Goal: Information Seeking & Learning: Understand process/instructions

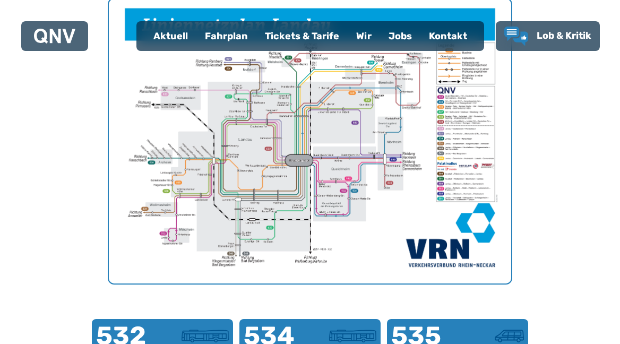
scroll to position [408, 0]
click at [224, 44] on div "Fahrplan" at bounding box center [226, 36] width 60 height 28
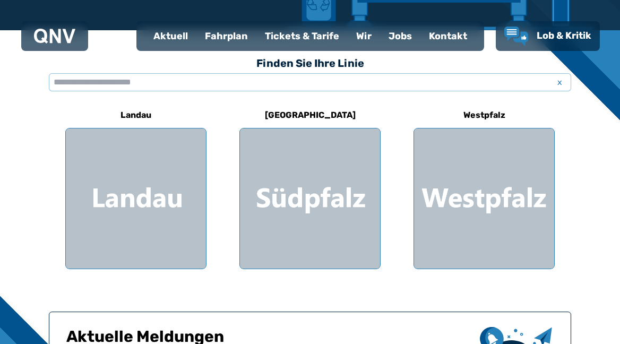
scroll to position [288, 0]
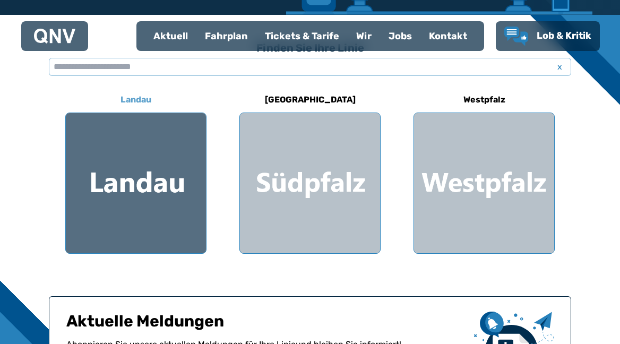
click at [167, 169] on div at bounding box center [136, 183] width 140 height 140
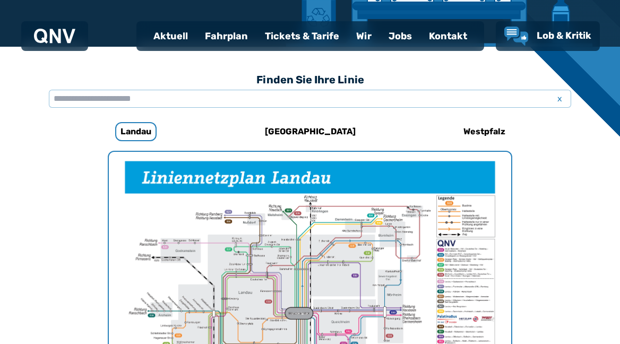
scroll to position [218, 0]
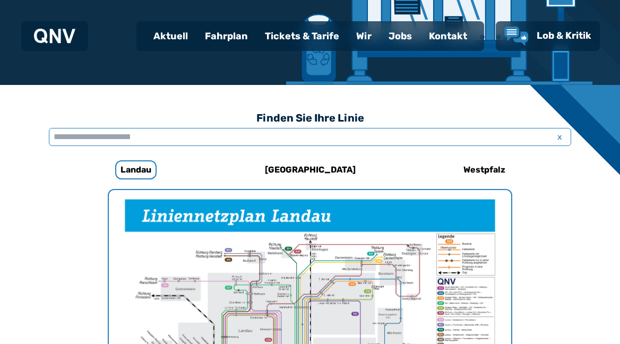
click at [292, 133] on input "text" at bounding box center [310, 137] width 522 height 18
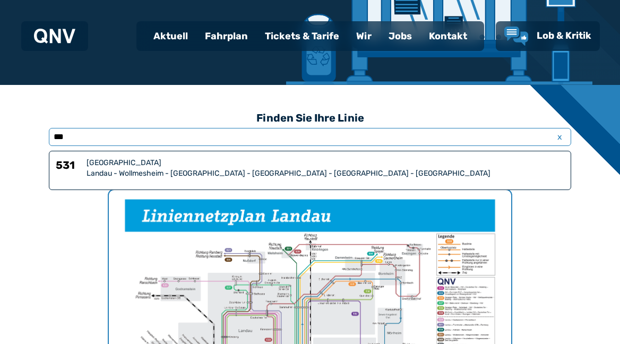
type input "***"
click at [209, 171] on div "Landau - Wollmesheim - [GEOGRAPHIC_DATA] - [GEOGRAPHIC_DATA] - [GEOGRAPHIC_DATA…" at bounding box center [324, 173] width 477 height 11
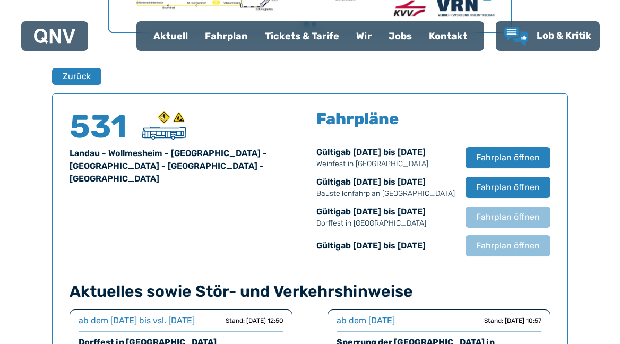
scroll to position [641, 0]
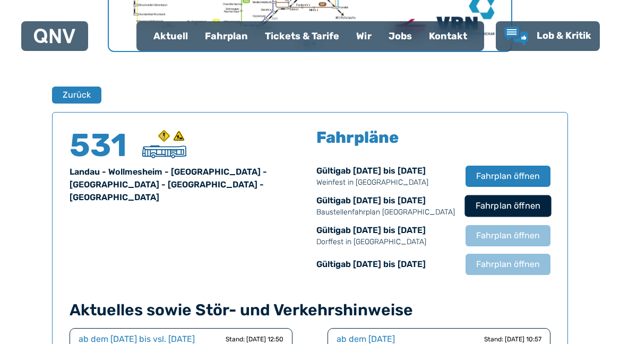
click at [513, 205] on span "Fahrplan öffnen" at bounding box center [507, 205] width 65 height 13
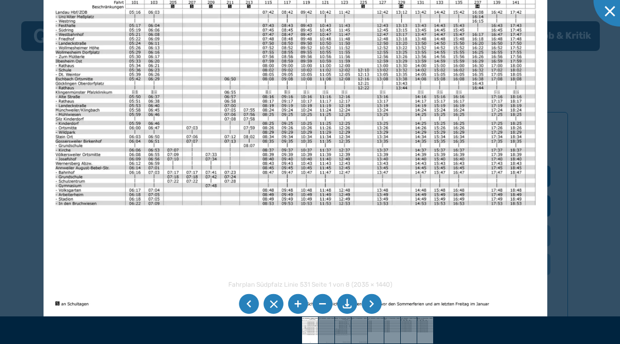
drag, startPoint x: 255, startPoint y: 116, endPoint x: 246, endPoint y: 198, distance: 83.2
click at [246, 199] on img at bounding box center [295, 140] width 503 height 356
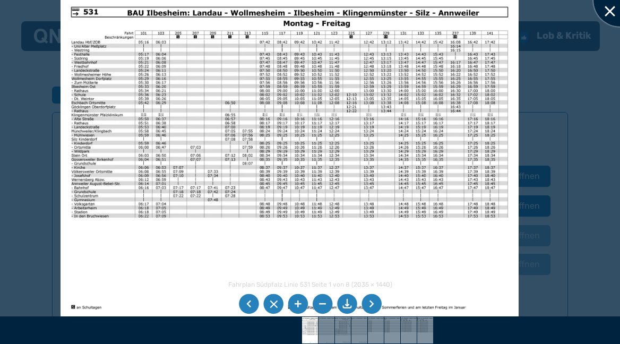
click at [607, 11] on div at bounding box center [619, -1] width 53 height 53
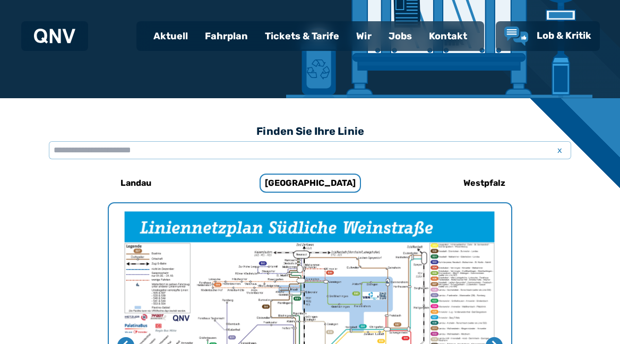
scroll to position [208, 0]
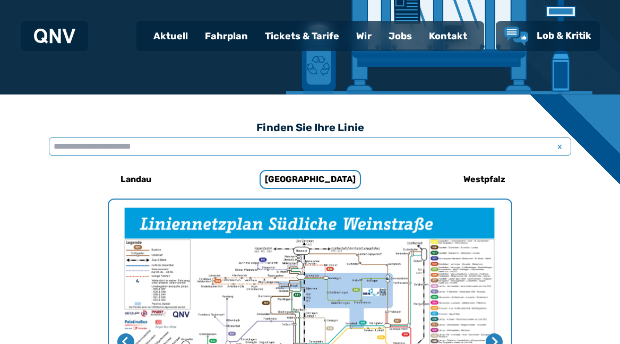
click at [246, 149] on input "text" at bounding box center [310, 146] width 522 height 18
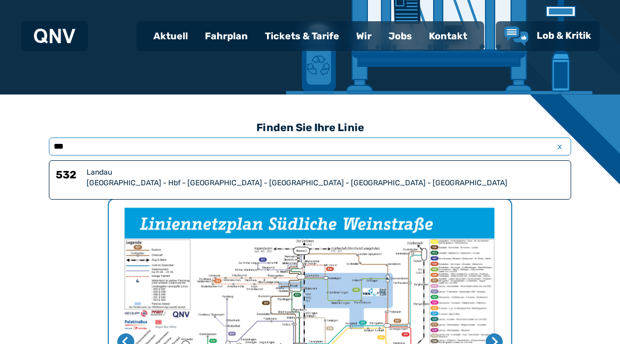
type input "***"
click at [210, 178] on div "[GEOGRAPHIC_DATA] - Hbf - [GEOGRAPHIC_DATA] - [GEOGRAPHIC_DATA] - [GEOGRAPHIC_D…" at bounding box center [324, 183] width 477 height 11
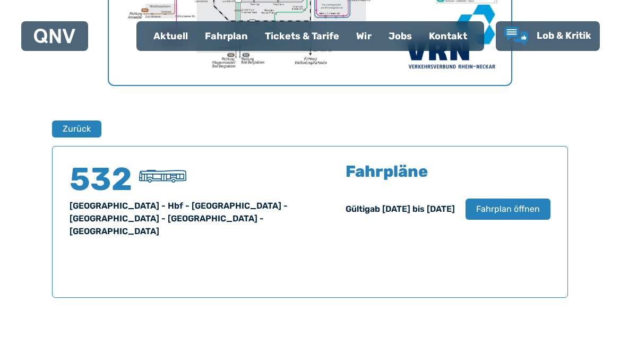
scroll to position [699, 0]
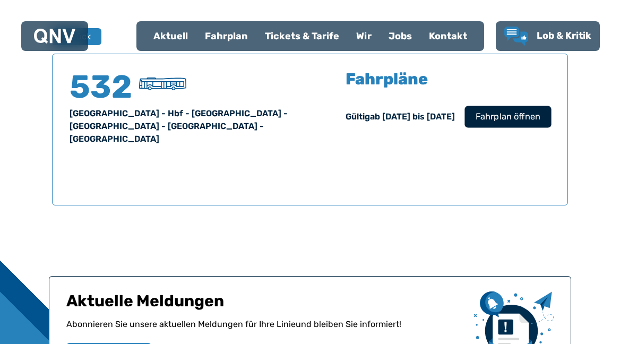
click at [505, 119] on span "Fahrplan öffnen" at bounding box center [507, 116] width 65 height 13
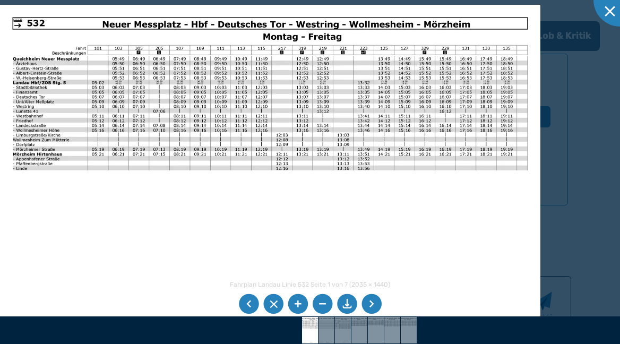
click at [305, 208] on img at bounding box center [270, 196] width 540 height 382
click at [610, 10] on div at bounding box center [619, -1] width 53 height 53
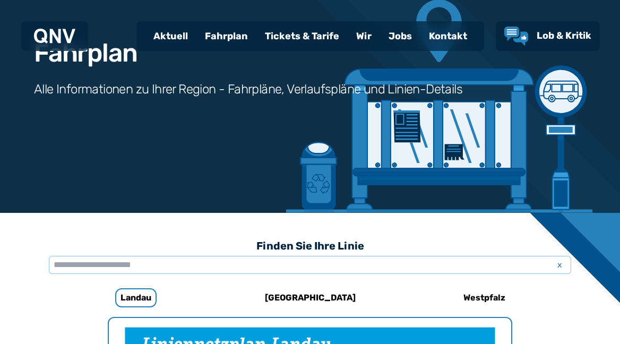
scroll to position [163, 0]
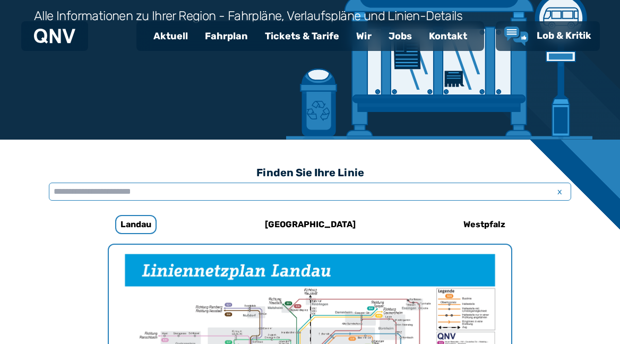
click at [222, 183] on input "text" at bounding box center [310, 191] width 522 height 18
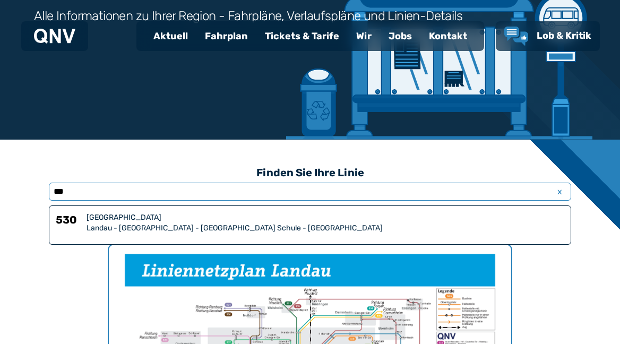
type input "***"
click at [115, 228] on div "Landau - [GEOGRAPHIC_DATA] - [GEOGRAPHIC_DATA] Schule - [GEOGRAPHIC_DATA]" at bounding box center [324, 228] width 477 height 11
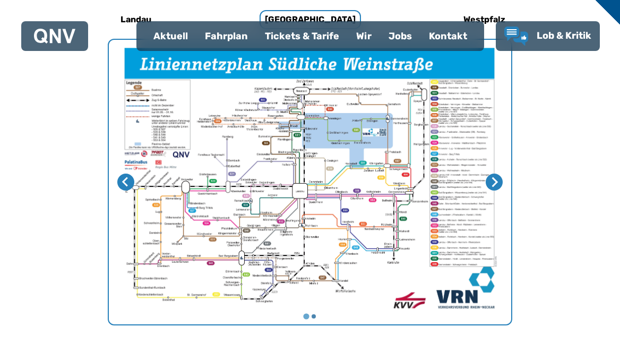
scroll to position [364, 0]
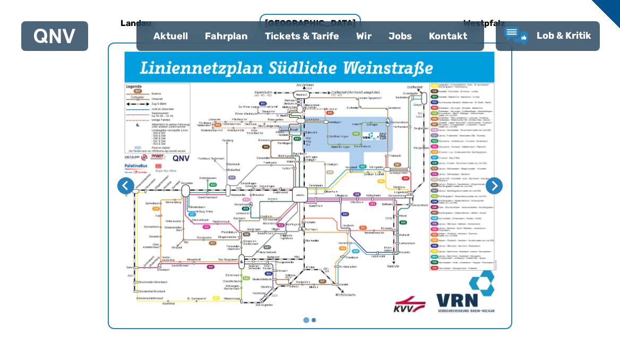
click at [254, 172] on img "1 von 2" at bounding box center [310, 186] width 402 height 284
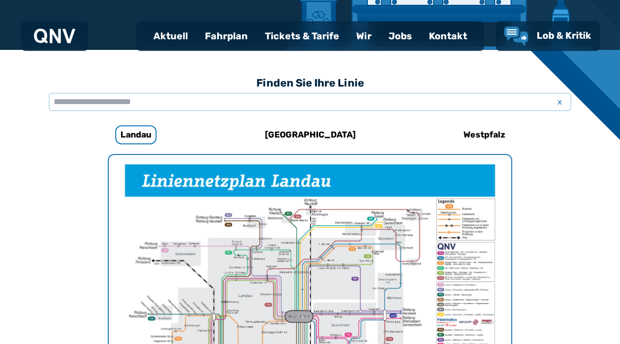
scroll to position [207, 0]
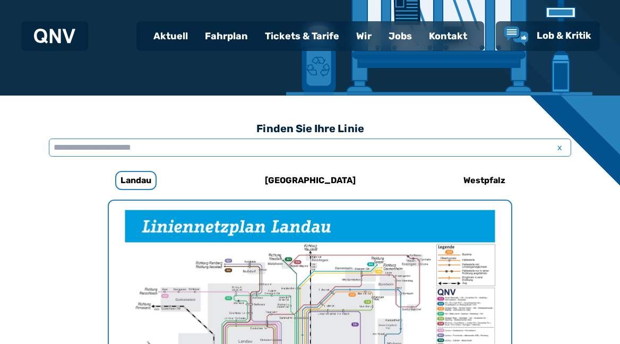
click at [197, 150] on input "text" at bounding box center [310, 147] width 522 height 18
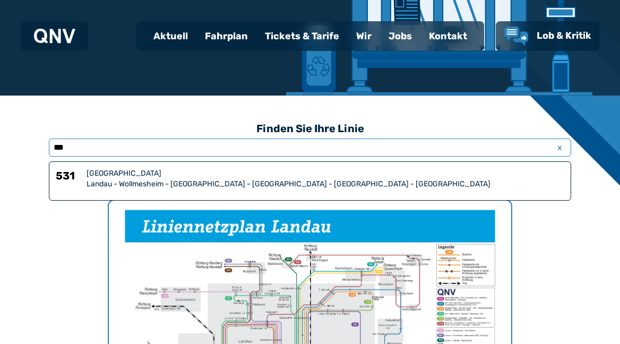
type input "***"
click at [128, 175] on div "[GEOGRAPHIC_DATA]" at bounding box center [324, 173] width 477 height 11
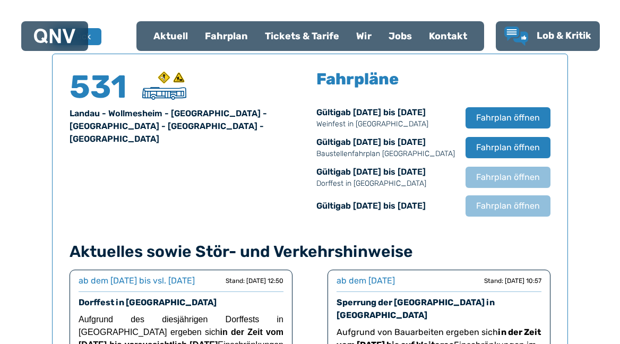
scroll to position [706, 0]
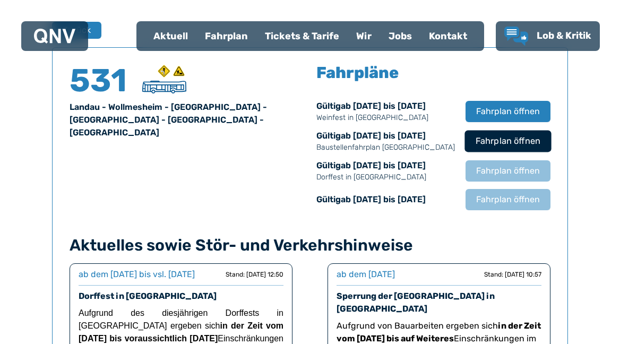
click at [515, 138] on span "Fahrplan öffnen" at bounding box center [507, 141] width 65 height 13
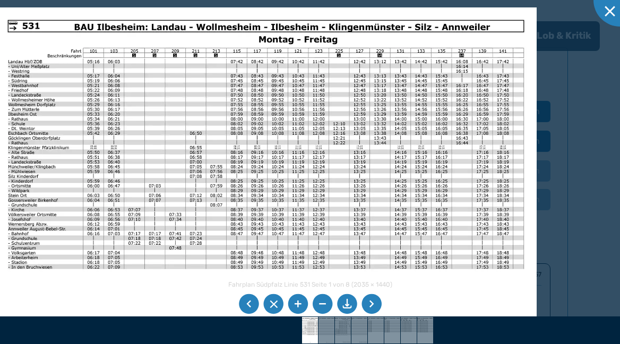
click at [372, 302] on li at bounding box center [371, 304] width 20 height 20
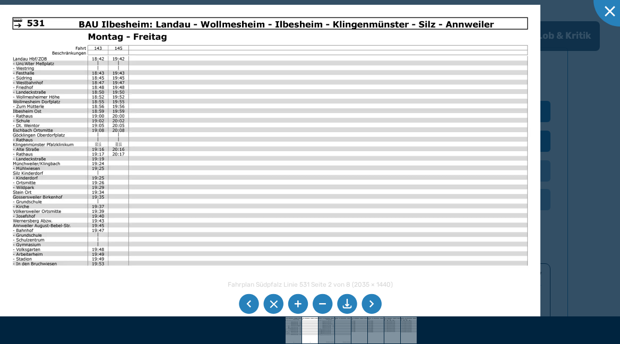
click at [372, 302] on li at bounding box center [371, 304] width 20 height 20
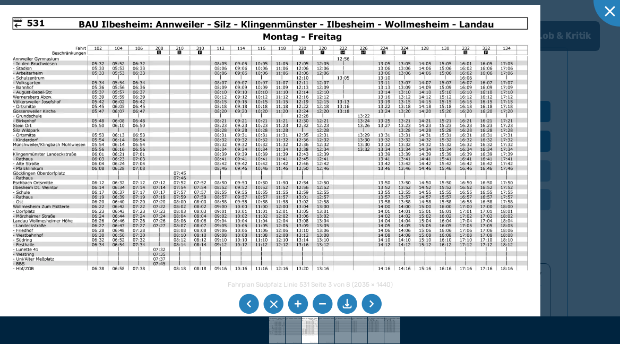
click at [251, 305] on li at bounding box center [249, 304] width 20 height 20
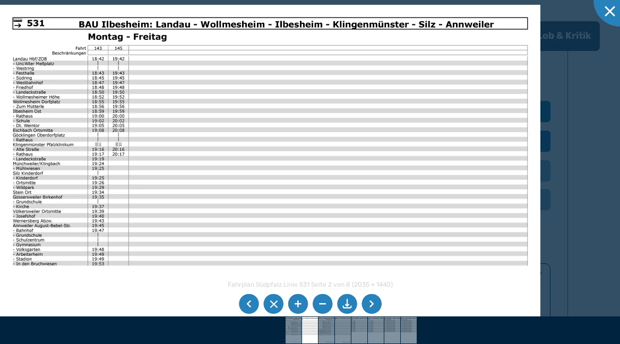
click at [251, 305] on li at bounding box center [249, 304] width 20 height 20
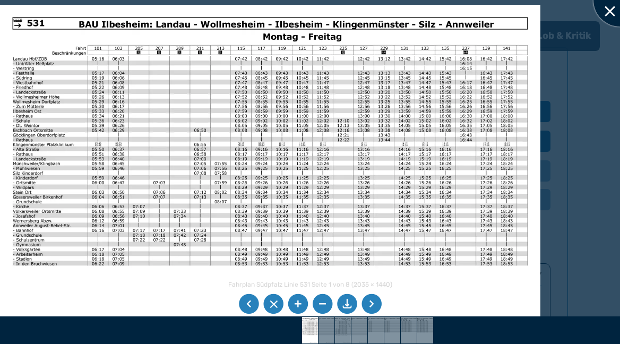
click at [607, 10] on div at bounding box center [619, -1] width 53 height 53
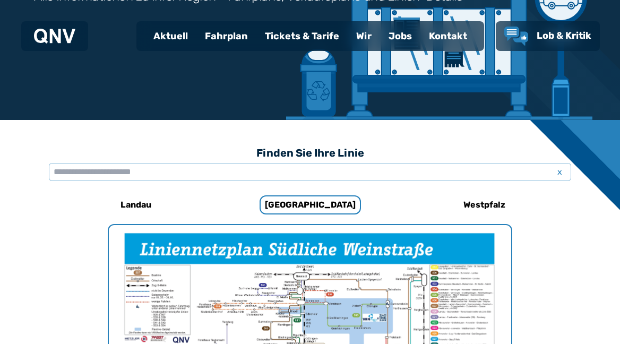
scroll to position [195, 0]
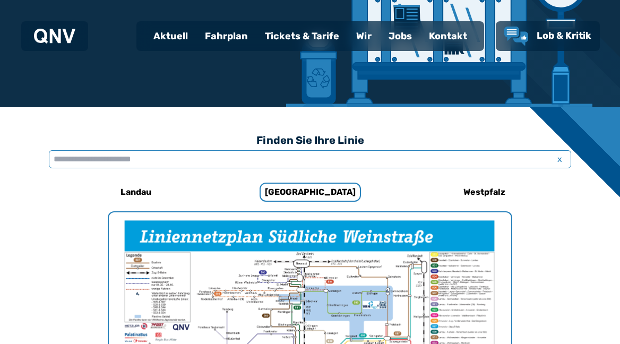
click at [223, 157] on input "text" at bounding box center [310, 159] width 522 height 18
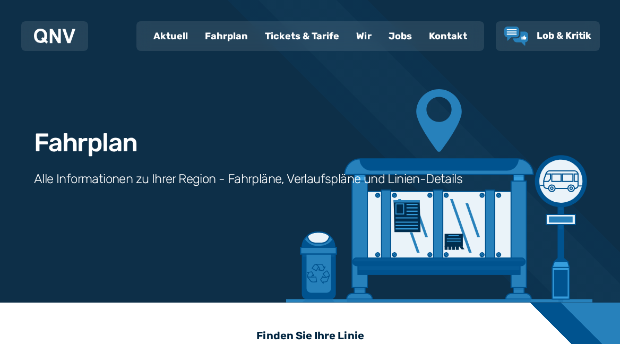
scroll to position [0, 0]
